Goal: Transaction & Acquisition: Purchase product/service

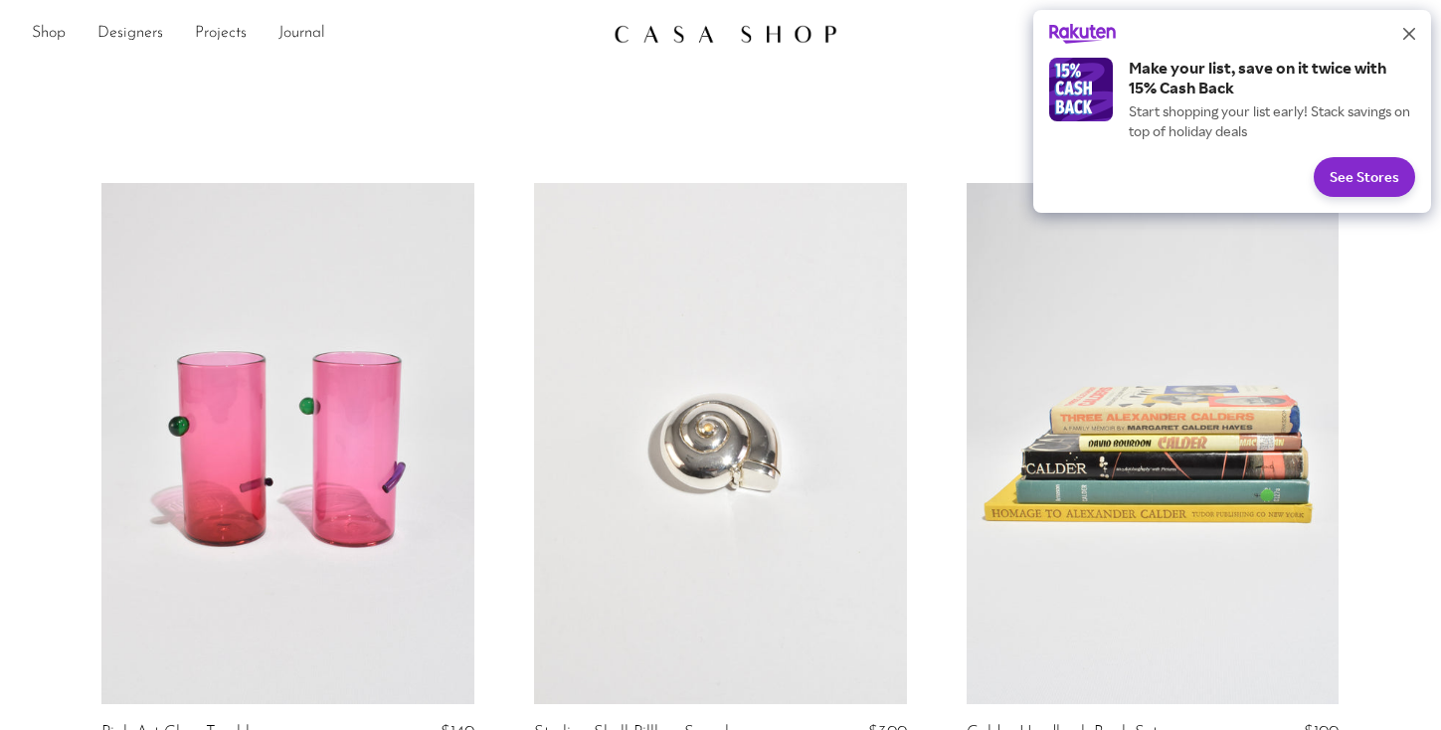
click at [1407, 42] on button "Close" at bounding box center [1409, 34] width 32 height 32
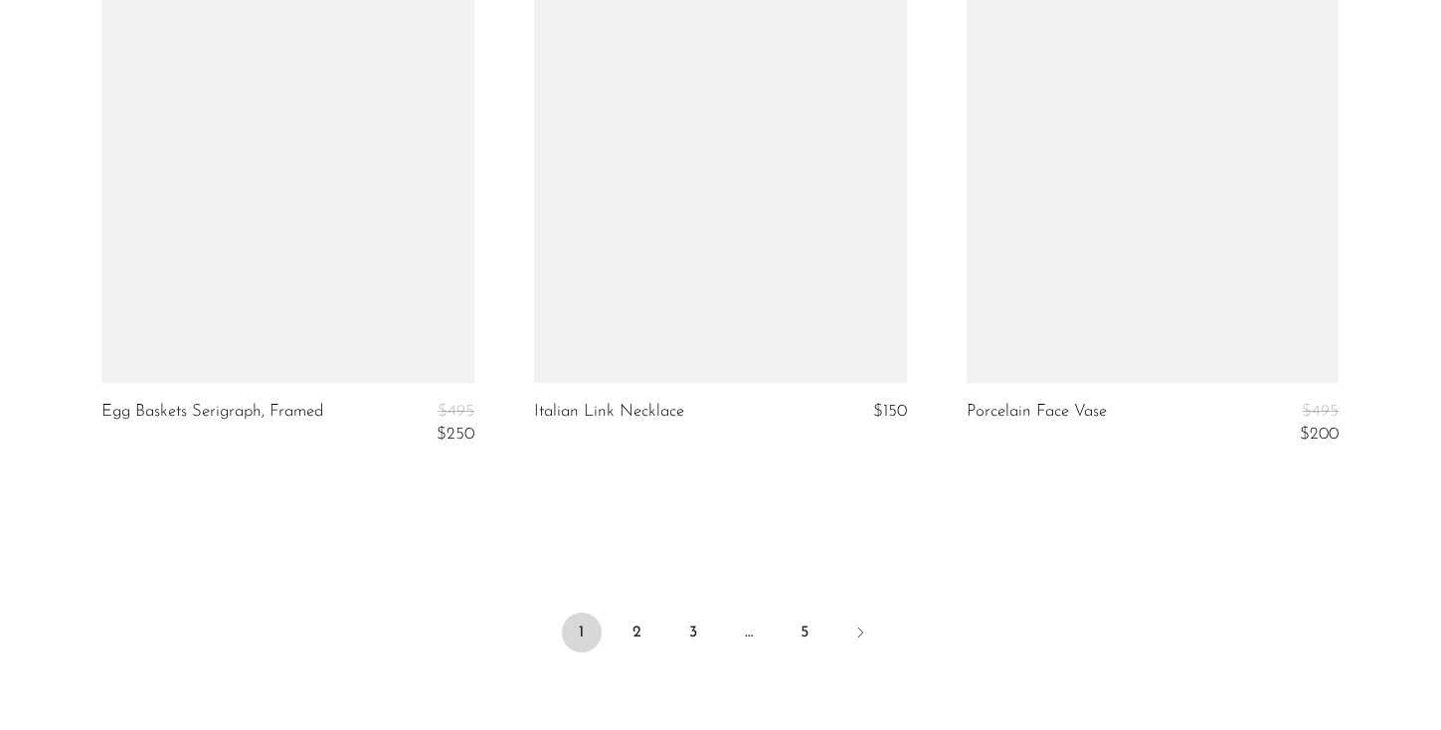
scroll to position [7220, 0]
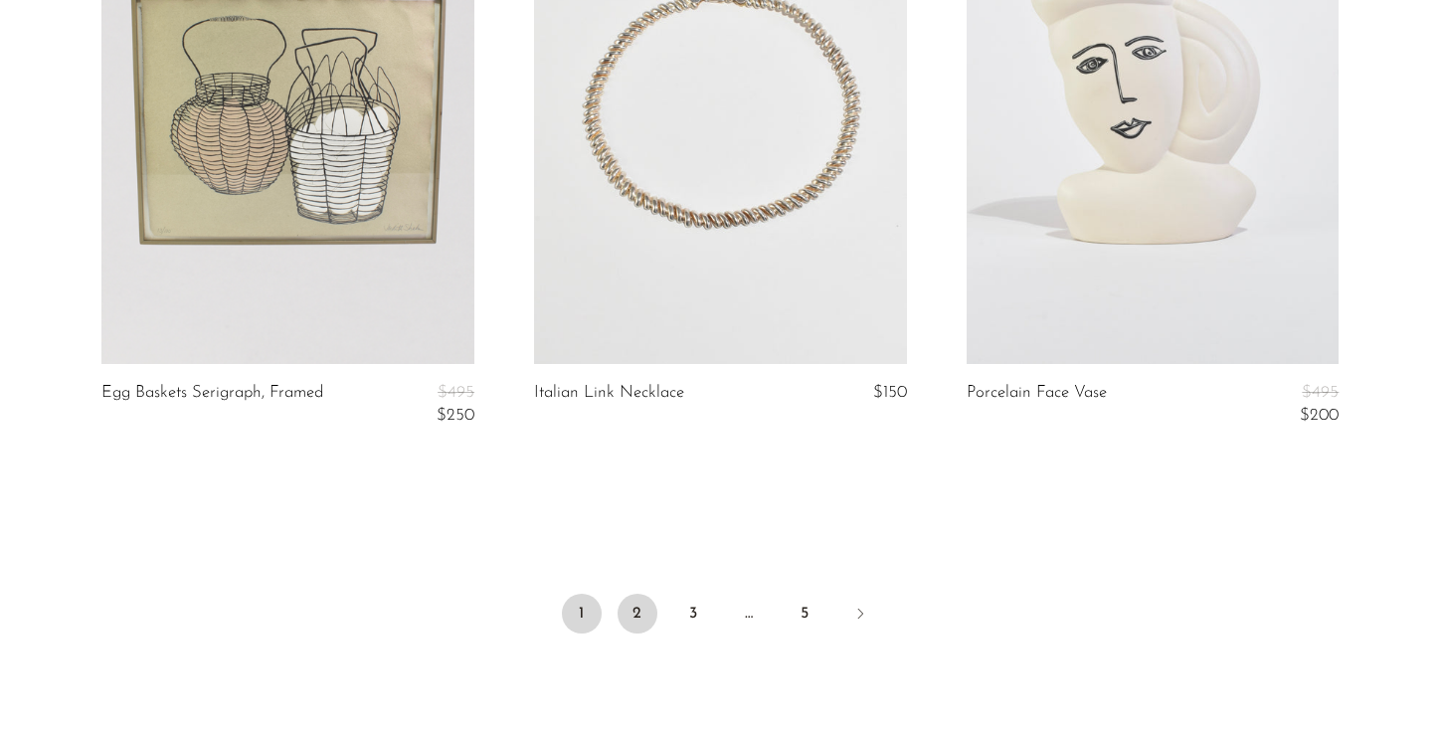
click at [639, 633] on link "2" at bounding box center [638, 614] width 40 height 40
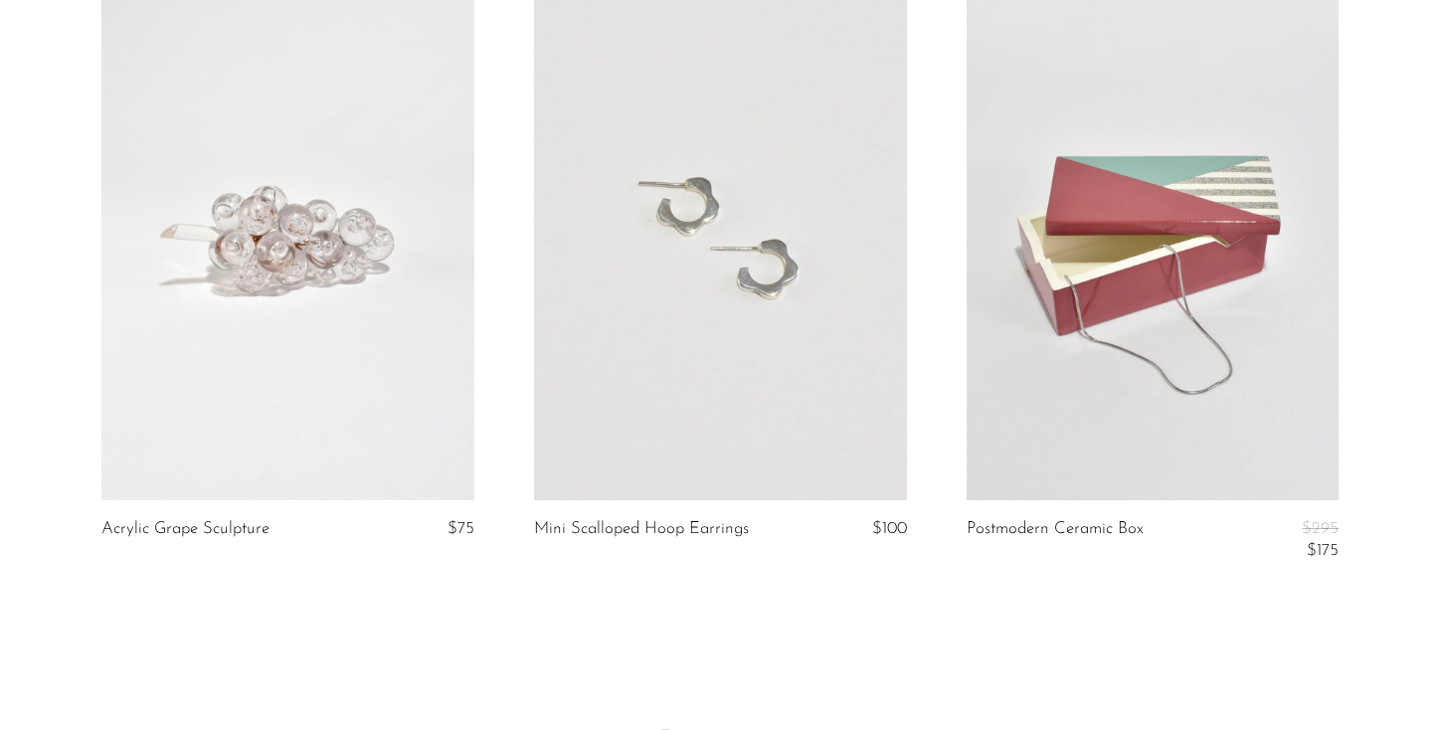
scroll to position [7083, 0]
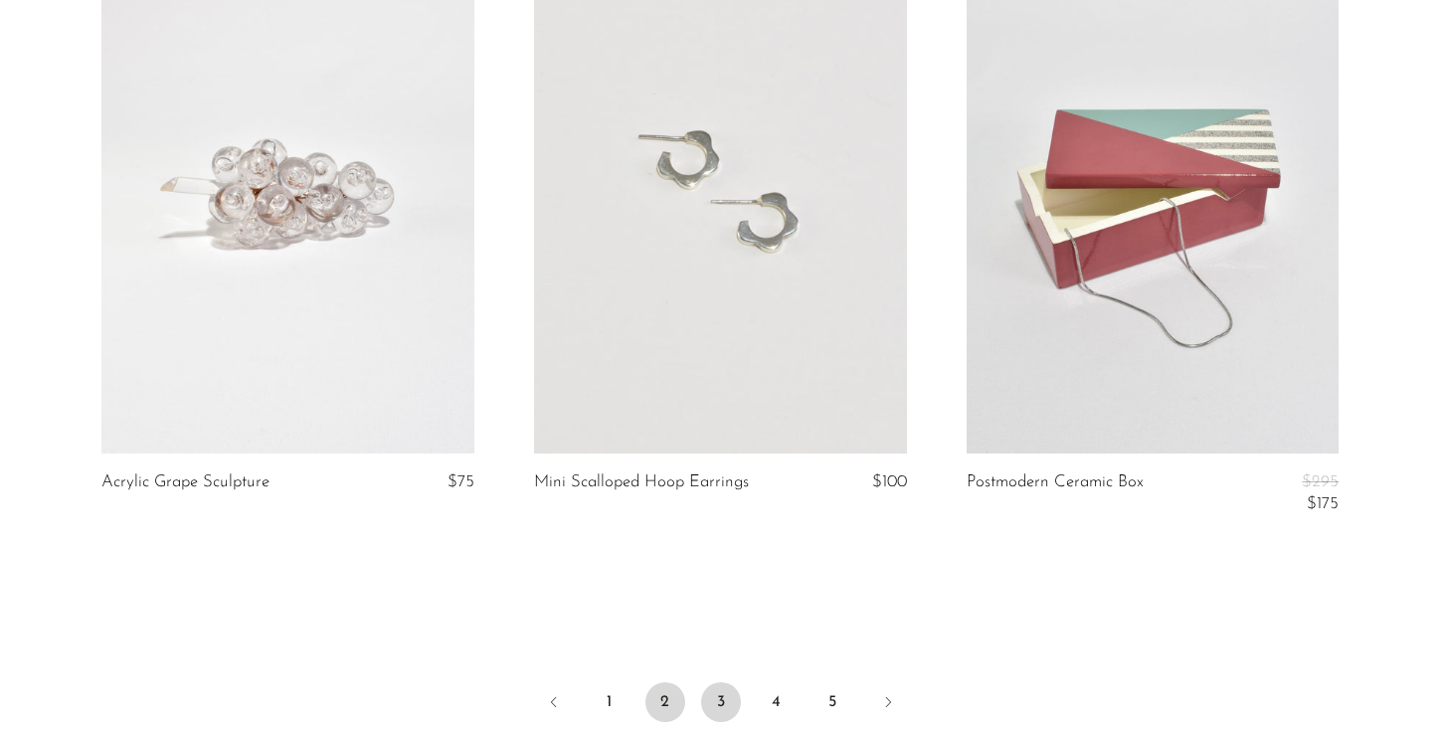
click at [716, 710] on link "3" at bounding box center [721, 702] width 40 height 40
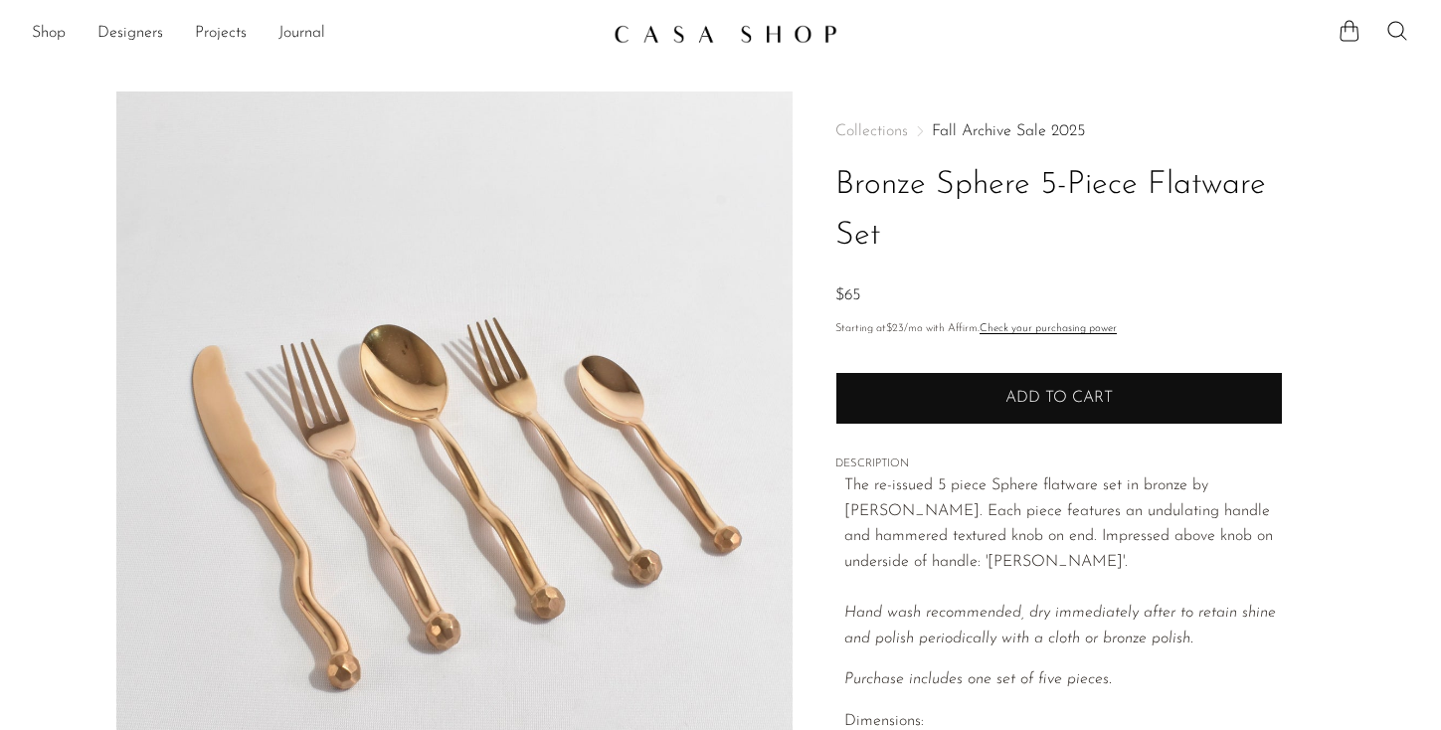
click at [1016, 403] on span "Add to cart" at bounding box center [1058, 398] width 107 height 19
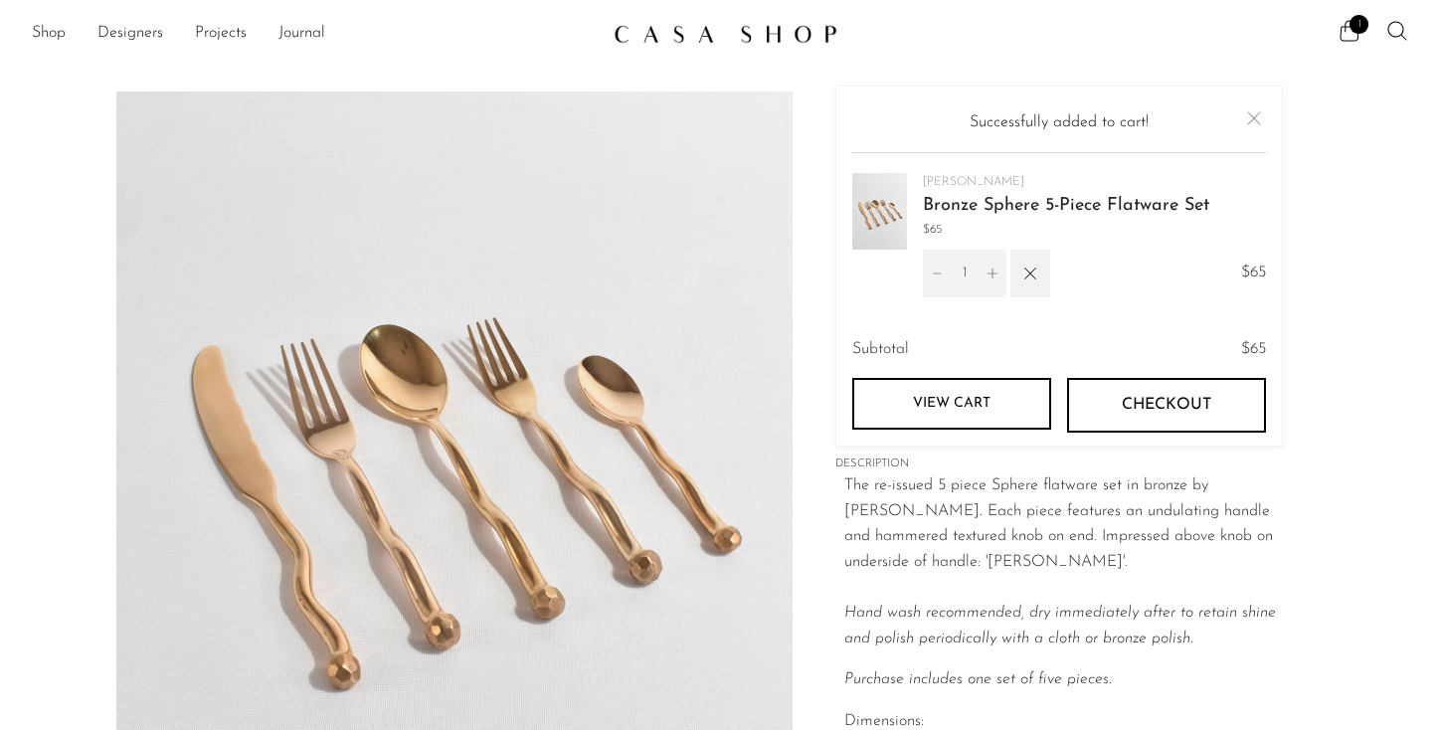
click at [993, 271] on icon "Increment" at bounding box center [993, 274] width 14 height 14
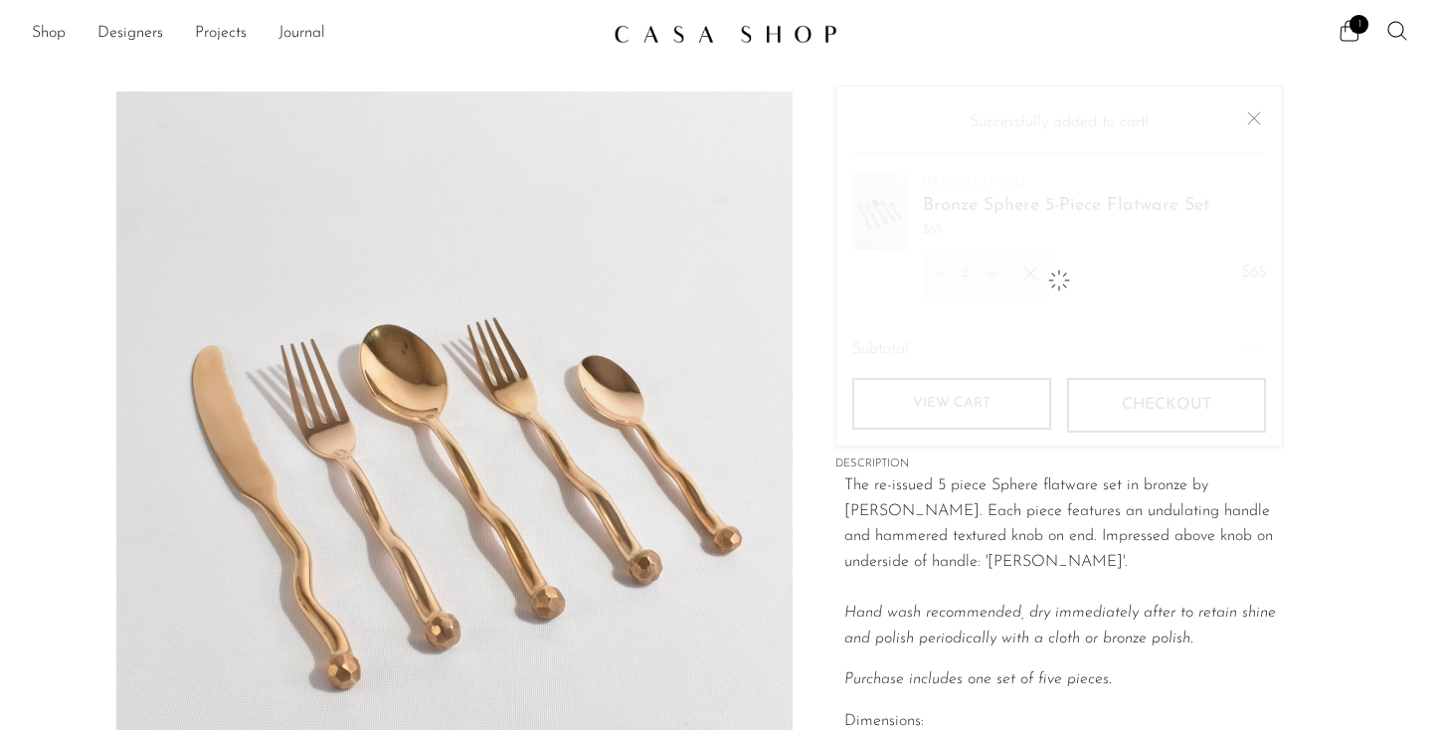
click at [993, 271] on icon "Increment" at bounding box center [993, 274] width 14 height 14
type input "3"
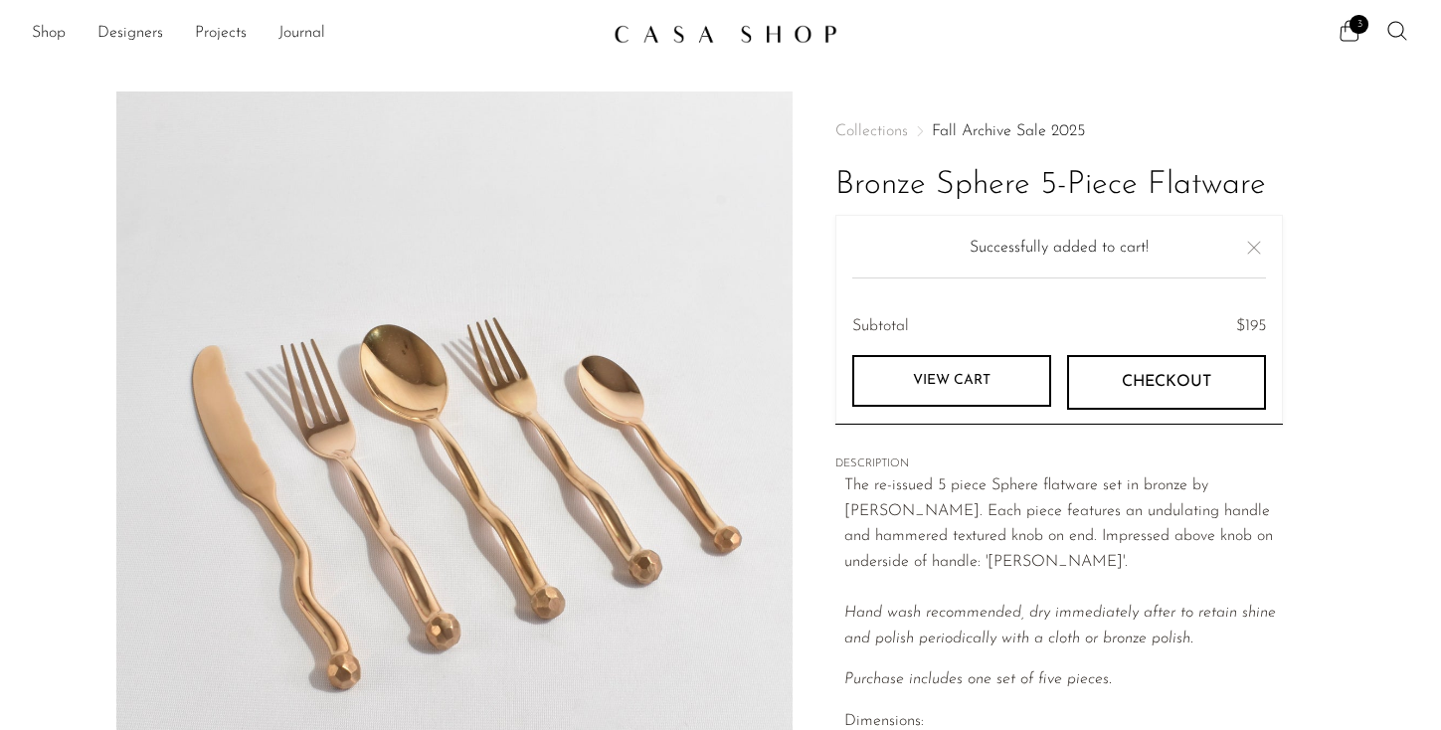
click at [1249, 242] on button "Close" at bounding box center [1254, 248] width 24 height 24
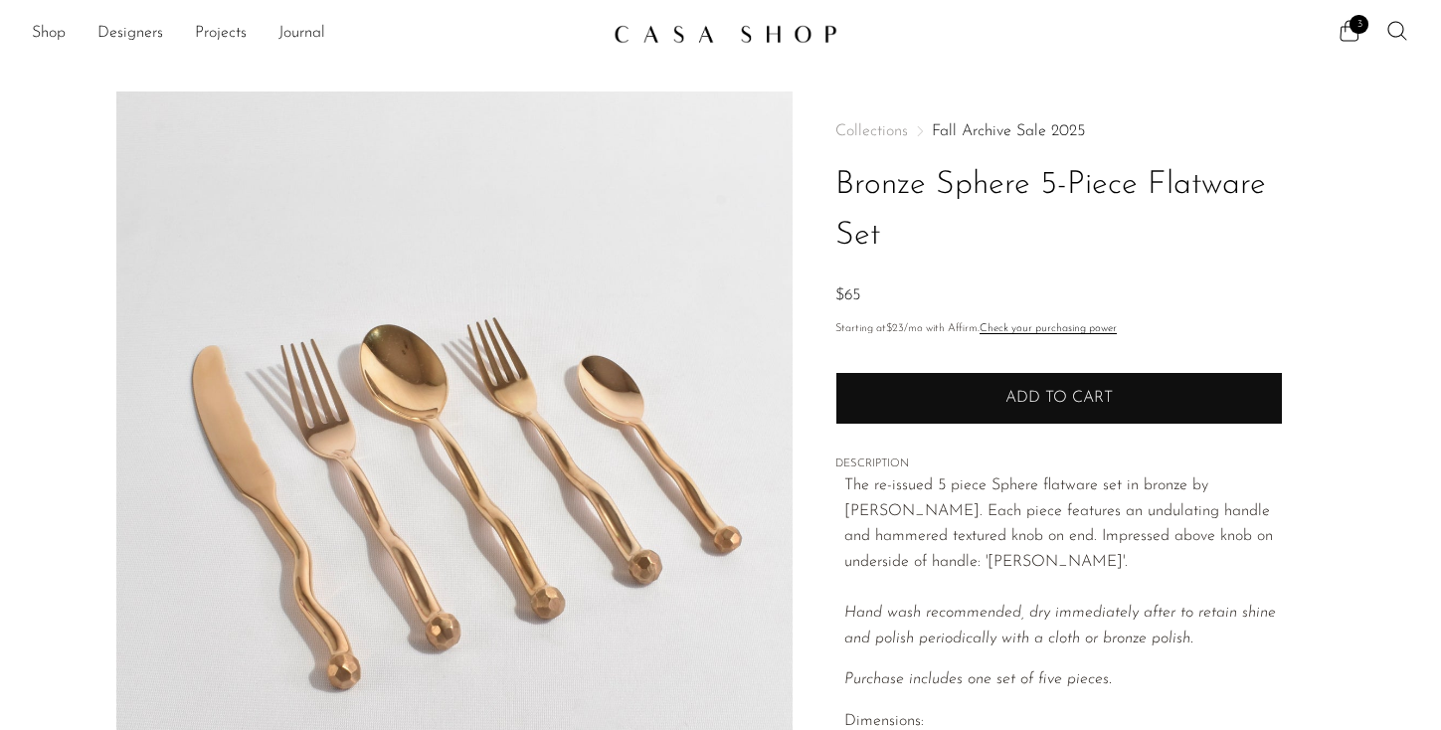
click at [1070, 392] on span "Add to cart" at bounding box center [1058, 398] width 107 height 19
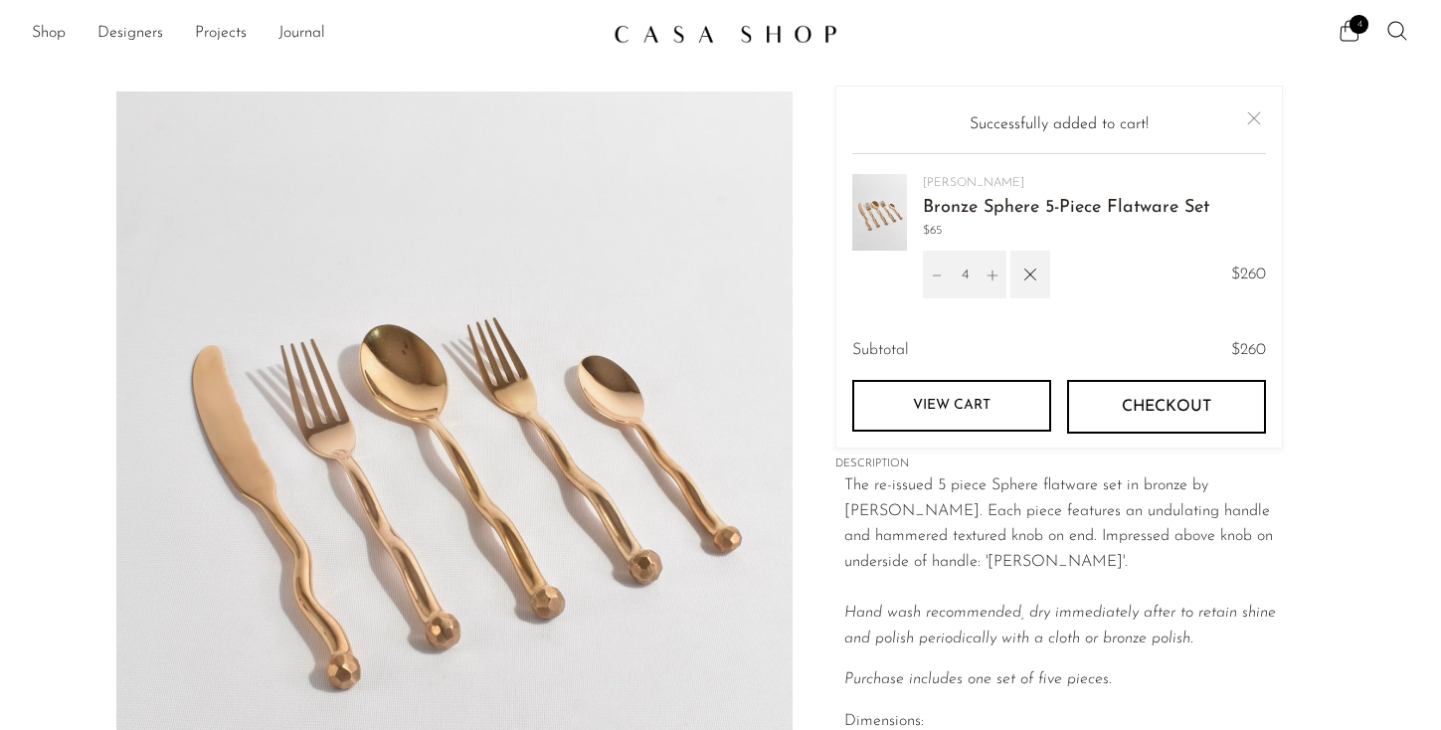
click at [948, 511] on p "The re-issued 5 piece Sphere flatware set in bronze by Izabel Lam. Each piece f…" at bounding box center [1063, 562] width 439 height 178
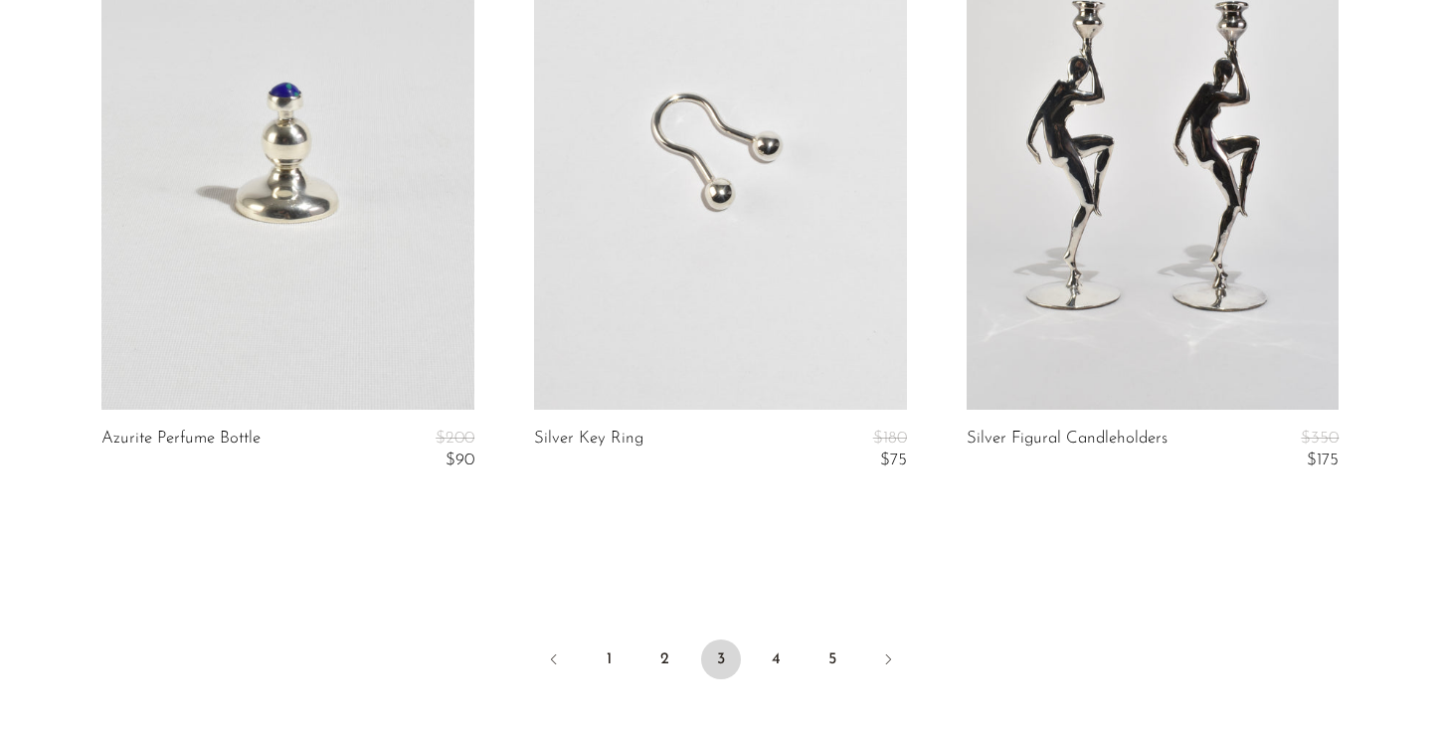
scroll to position [7481, 0]
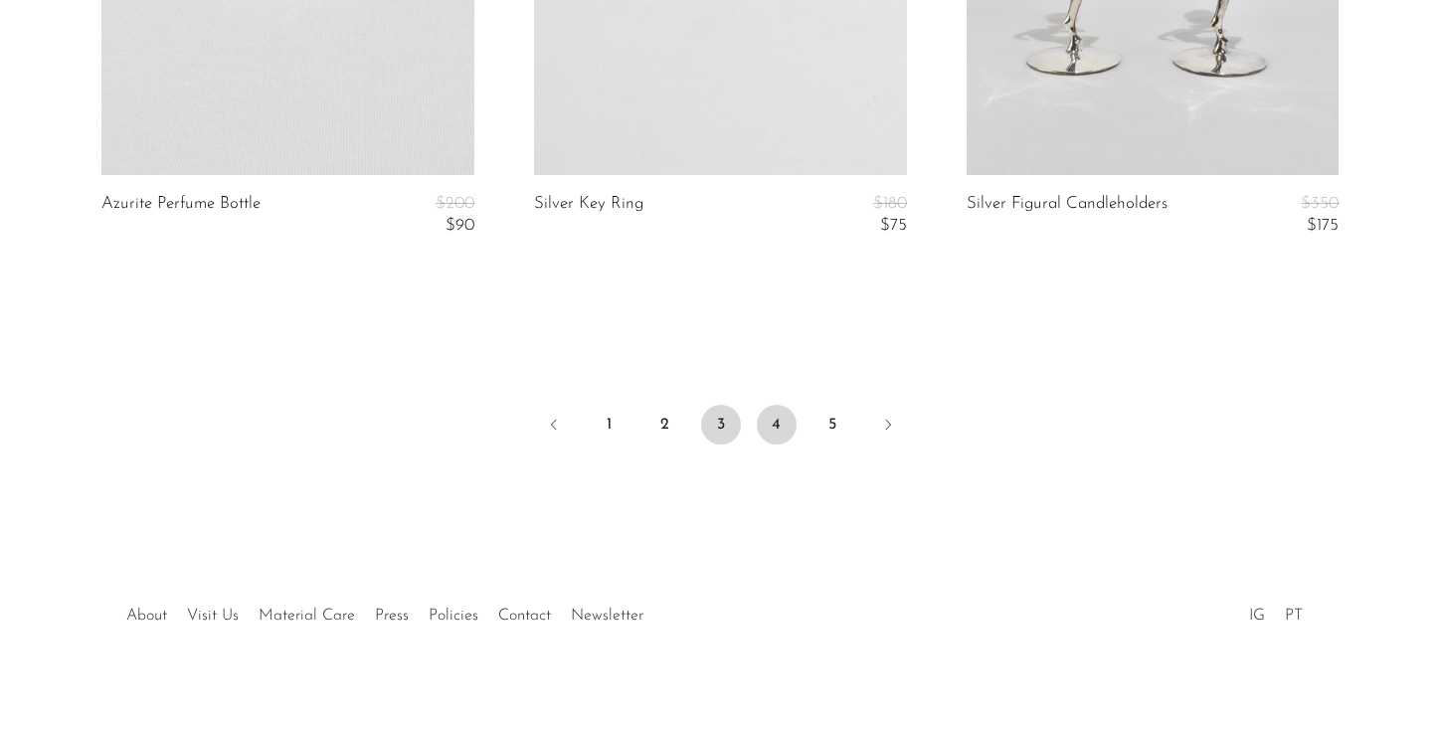
click at [775, 405] on link "4" at bounding box center [777, 425] width 40 height 40
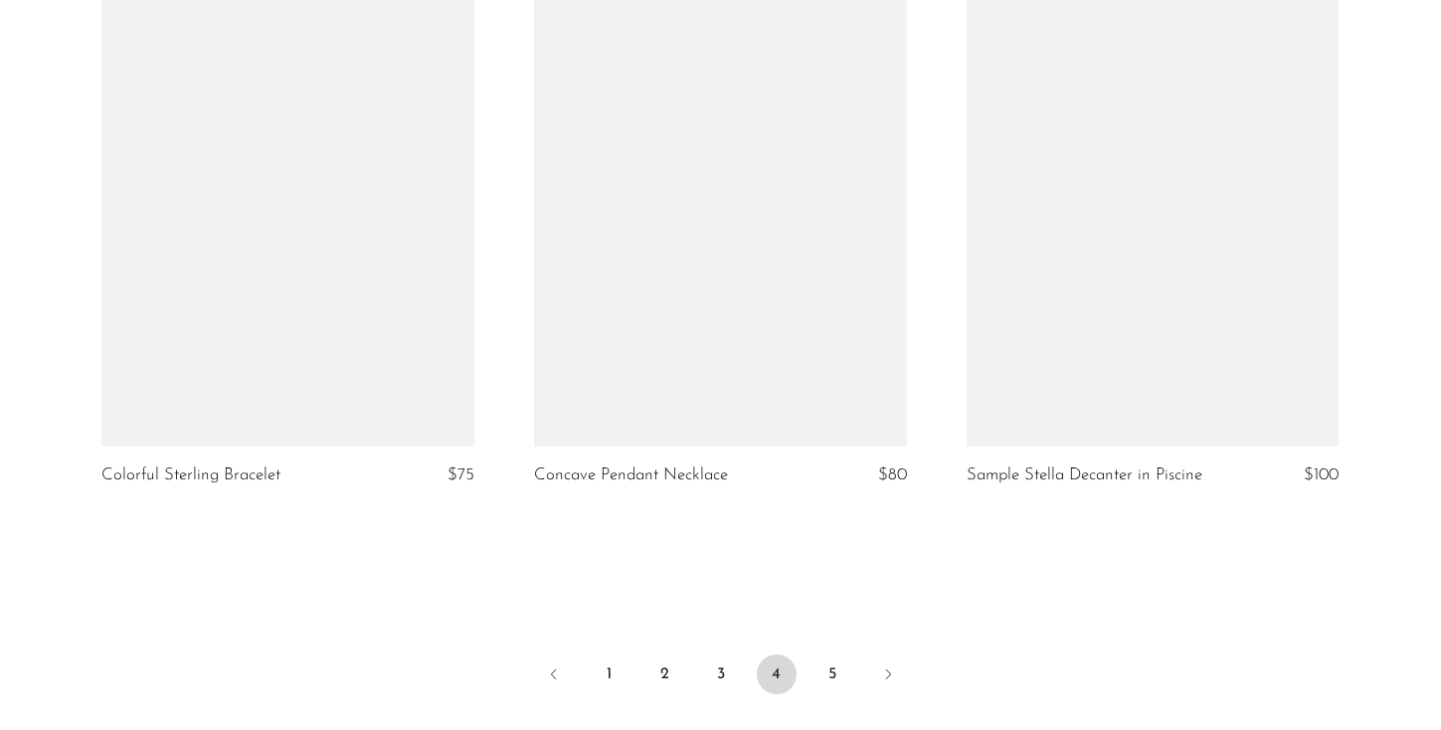
scroll to position [7189, 0]
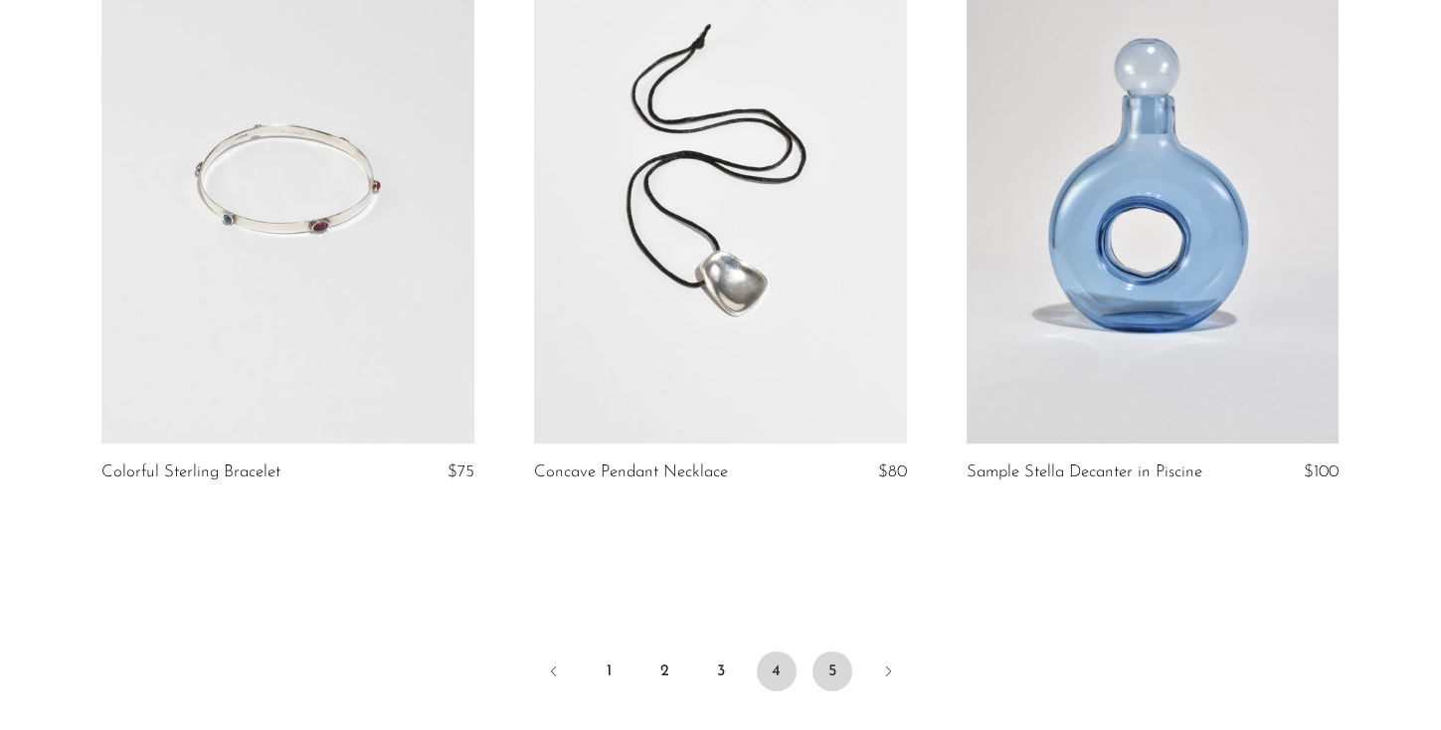
click at [827, 659] on link "5" at bounding box center [833, 671] width 40 height 40
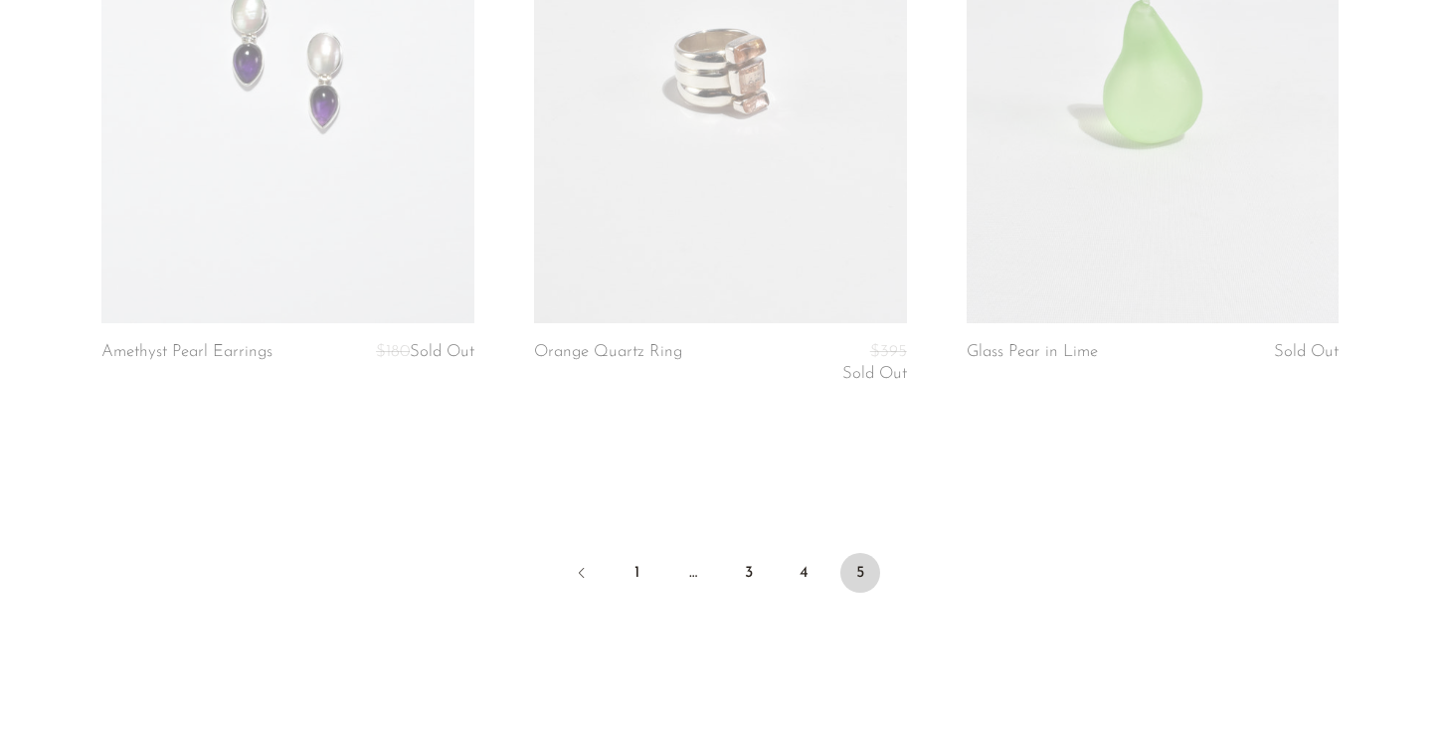
scroll to position [7418, 0]
